Goal: Transaction & Acquisition: Subscribe to service/newsletter

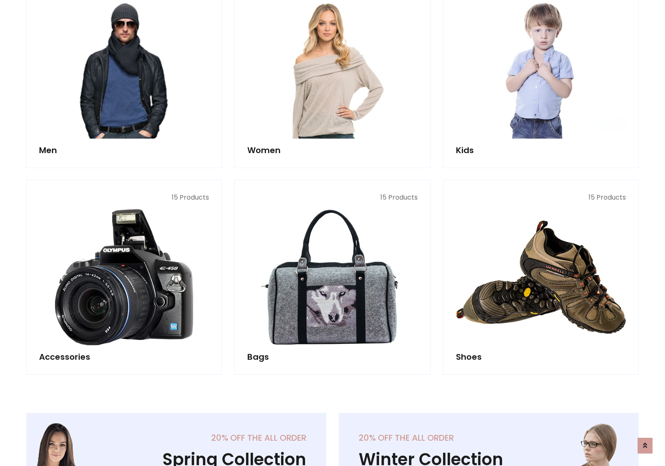
scroll to position [603, 0]
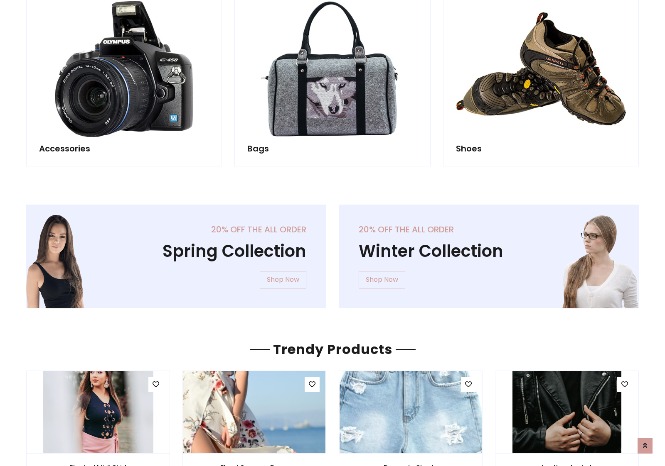
click at [332, 253] on div "20% off the all order Winter Collection Shop Now" at bounding box center [488, 263] width 312 height 117
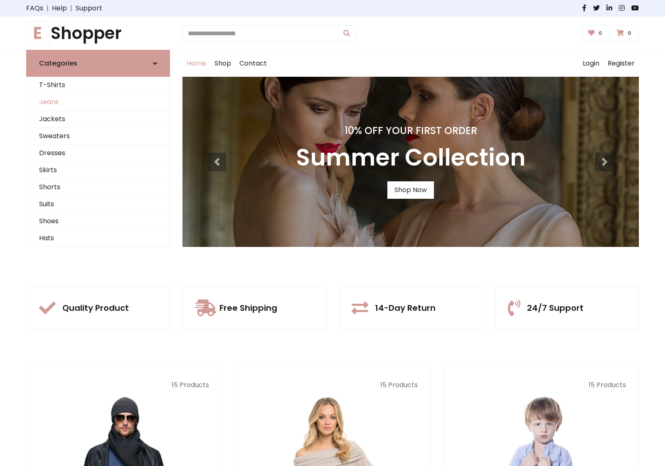
click at [98, 102] on link "Jeans" at bounding box center [98, 102] width 143 height 17
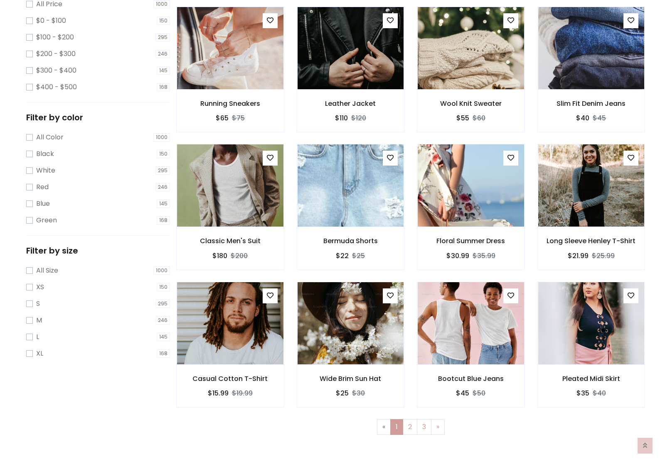
scroll to position [262, 0]
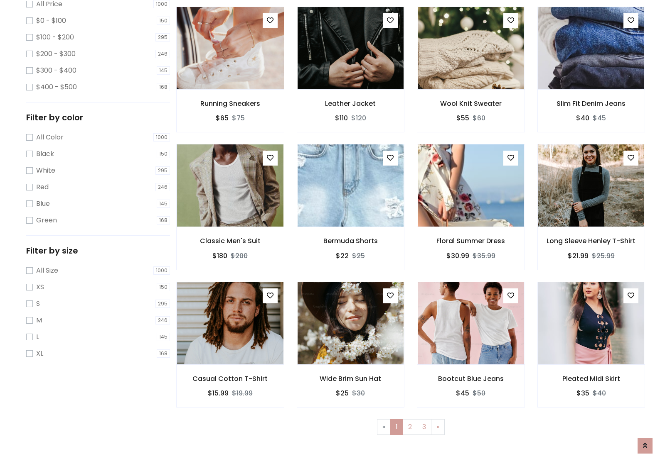
click at [230, 83] on img at bounding box center [230, 47] width 128 height 199
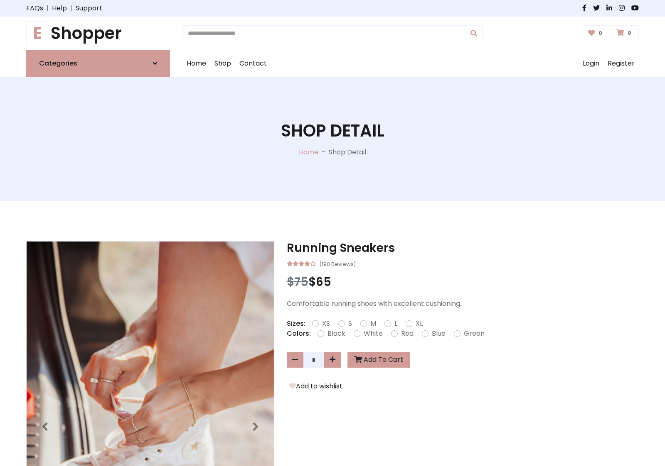
scroll to position [89, 0]
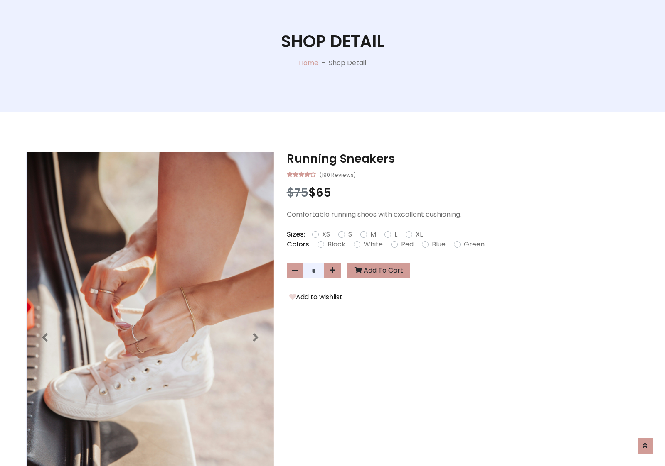
click at [406, 244] on label "Red" at bounding box center [407, 245] width 12 height 10
click at [332, 233] on form "XS S M L XL" at bounding box center [370, 235] width 117 height 10
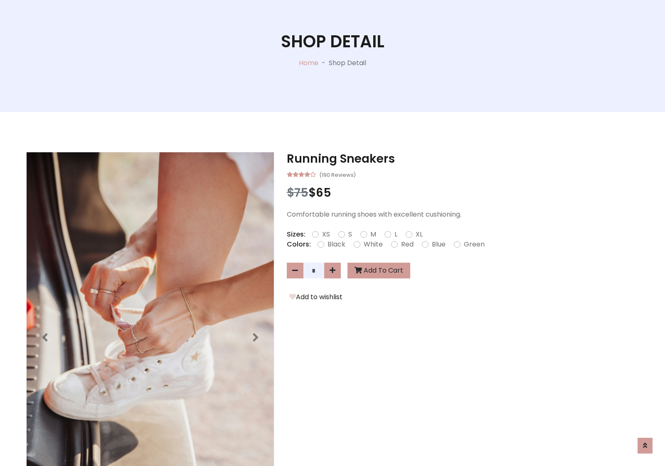
click at [332, 233] on form "XS S M L XL" at bounding box center [370, 235] width 117 height 10
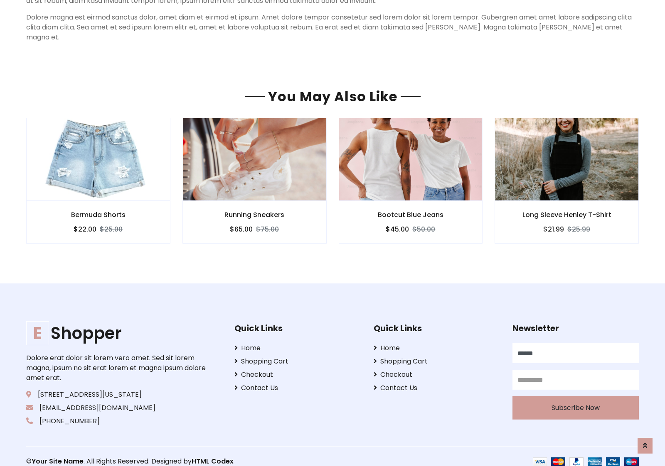
type input "******"
type input "**********"
click at [575, 398] on button "Subscribe Now" at bounding box center [575, 408] width 126 height 23
